Goal: Navigation & Orientation: Go to known website

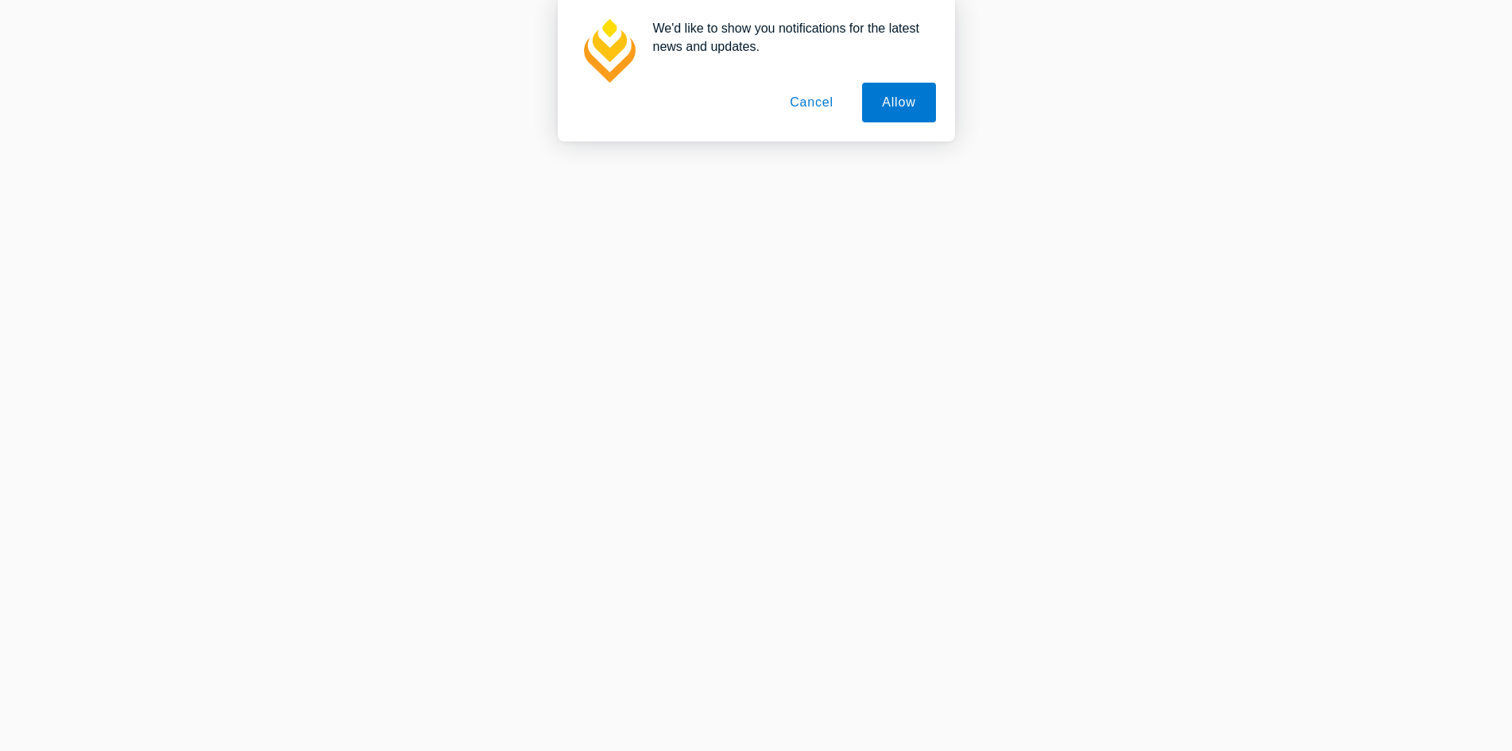
click at [814, 109] on button "Cancel" at bounding box center [811, 103] width 83 height 40
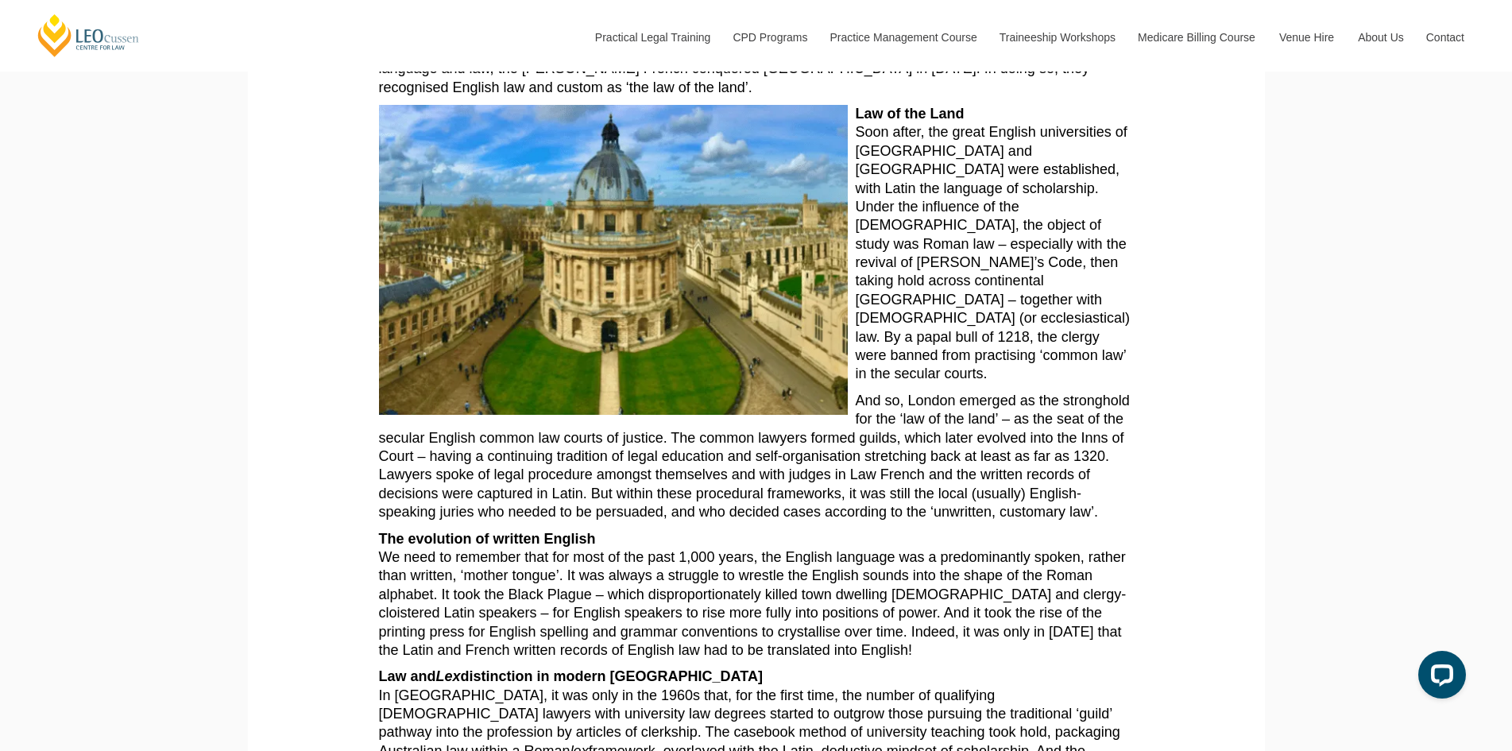
scroll to position [1092, 0]
